Goal: Task Accomplishment & Management: Complete application form

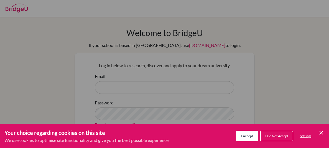
scroll to position [24, 0]
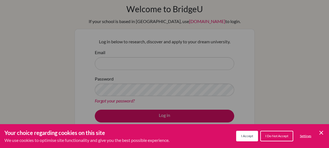
click at [251, 136] on span "I Accept" at bounding box center [247, 136] width 12 height 4
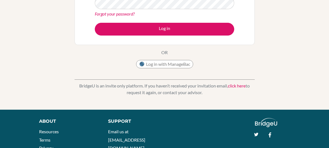
scroll to position [0, 0]
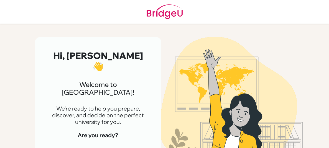
scroll to position [18, 0]
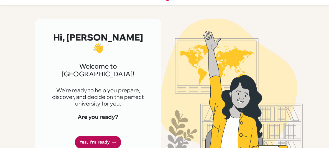
click at [110, 136] on link "Yes, I'm ready" at bounding box center [98, 142] width 46 height 13
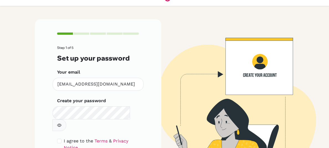
scroll to position [20, 0]
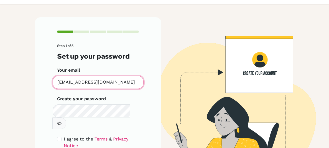
click at [116, 84] on input "[EMAIL_ADDRESS][DOMAIN_NAME]" at bounding box center [98, 82] width 91 height 13
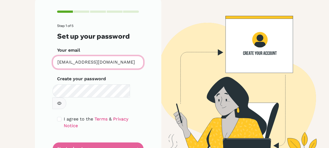
scroll to position [46, 0]
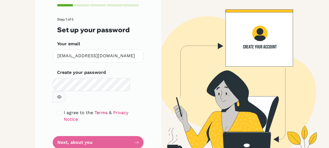
click at [99, 110] on link "Terms" at bounding box center [101, 112] width 13 height 5
click at [88, 125] on form "Step 1 of 5 Set up your password Your email [EMAIL_ADDRESS][DOMAIN_NAME] Invali…" at bounding box center [98, 82] width 82 height 131
click at [135, 123] on form "Step 1 of 5 Set up your password Your email [EMAIL_ADDRESS][DOMAIN_NAME] Invali…" at bounding box center [98, 82] width 82 height 131
click at [138, 123] on form "Step 1 of 5 Set up your password Your email [EMAIL_ADDRESS][DOMAIN_NAME] Invali…" at bounding box center [98, 82] width 82 height 131
click at [123, 125] on form "Step 1 of 5 Set up your password Your email [EMAIL_ADDRESS][DOMAIN_NAME] Invali…" at bounding box center [98, 82] width 82 height 131
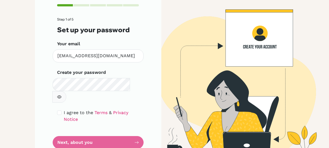
scroll to position [46, 0]
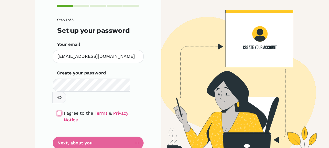
click at [60, 111] on input "checkbox" at bounding box center [59, 113] width 4 height 4
checkbox input "true"
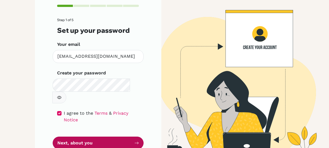
click at [84, 137] on button "Next, about you" at bounding box center [98, 143] width 91 height 13
